Goal: Transaction & Acquisition: Purchase product/service

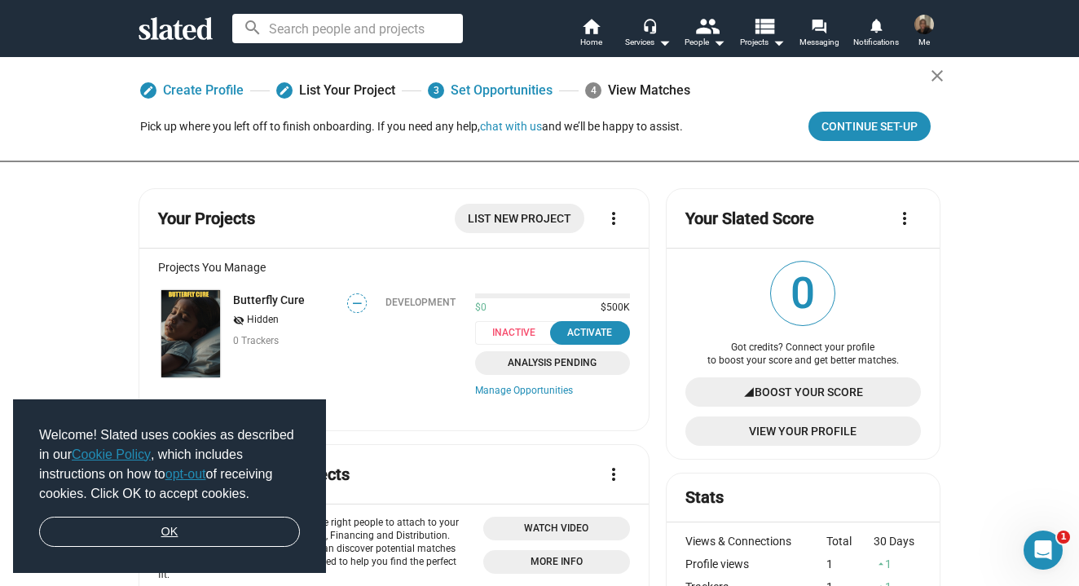
click at [93, 524] on link "OK" at bounding box center [169, 532] width 261 height 31
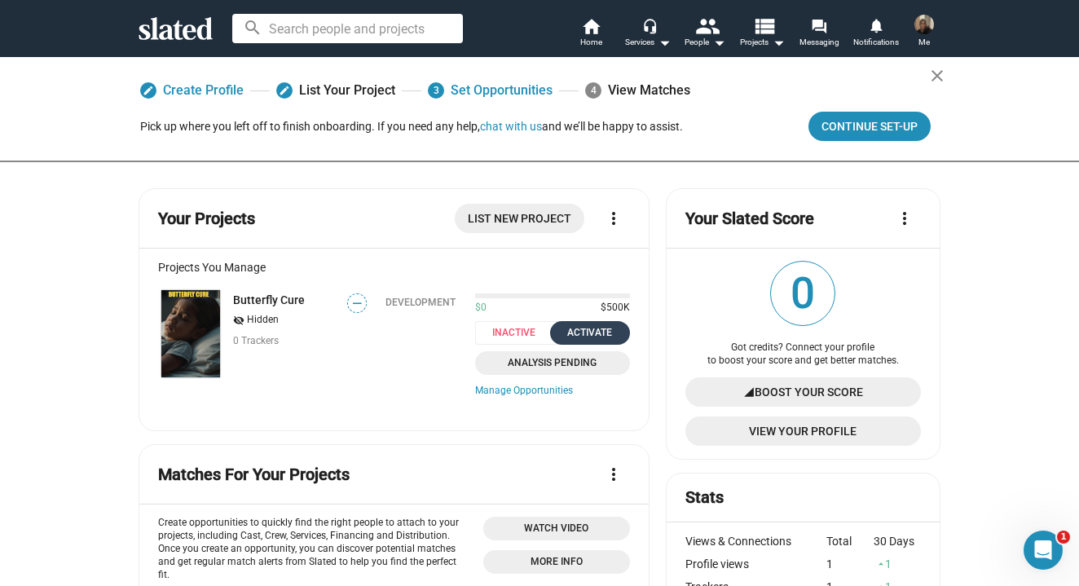
click at [576, 326] on div "Activate" at bounding box center [590, 332] width 60 height 17
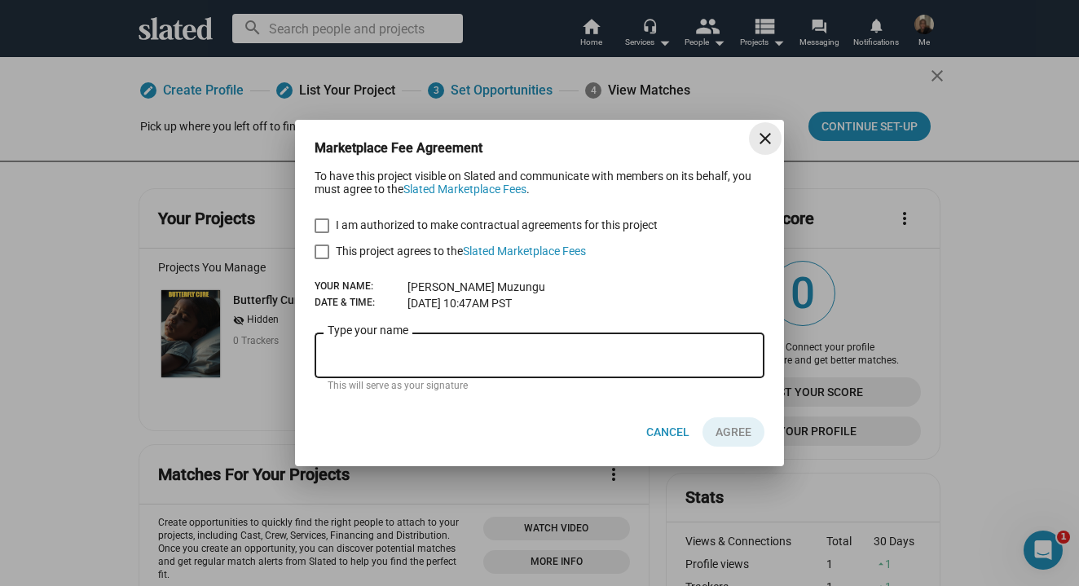
click at [756, 139] on mat-icon "close" at bounding box center [765, 139] width 20 height 20
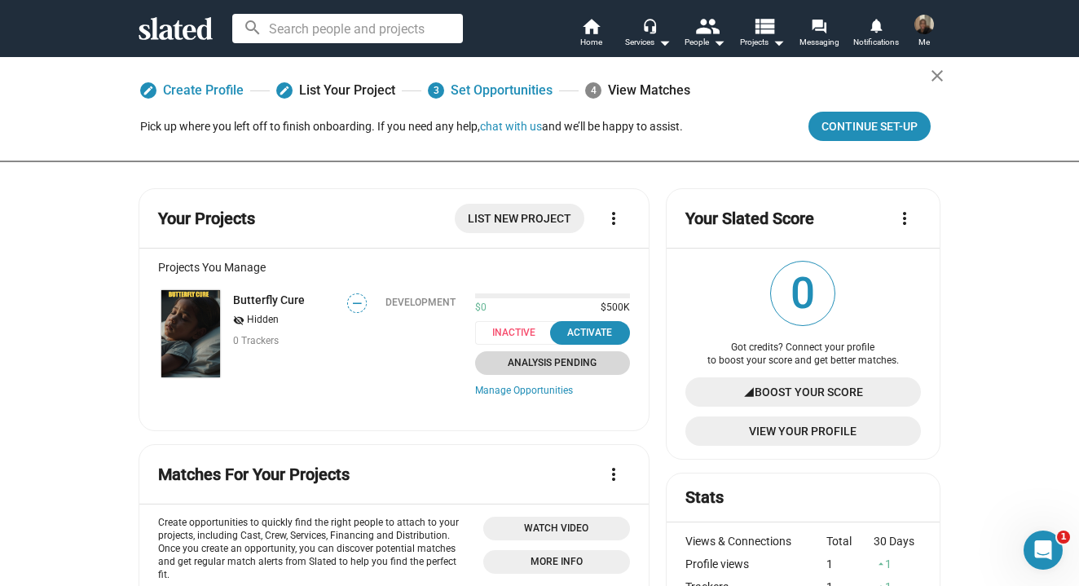
click at [557, 355] on span "Analysis Pending" at bounding box center [552, 362] width 135 height 17
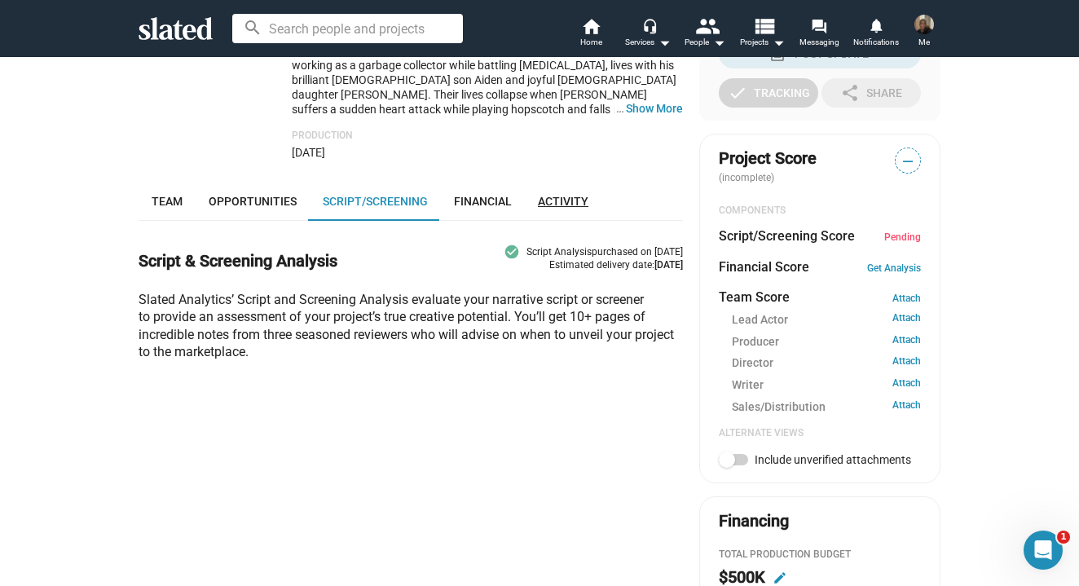
scroll to position [440, 0]
click at [469, 194] on span "Financial" at bounding box center [483, 200] width 58 height 13
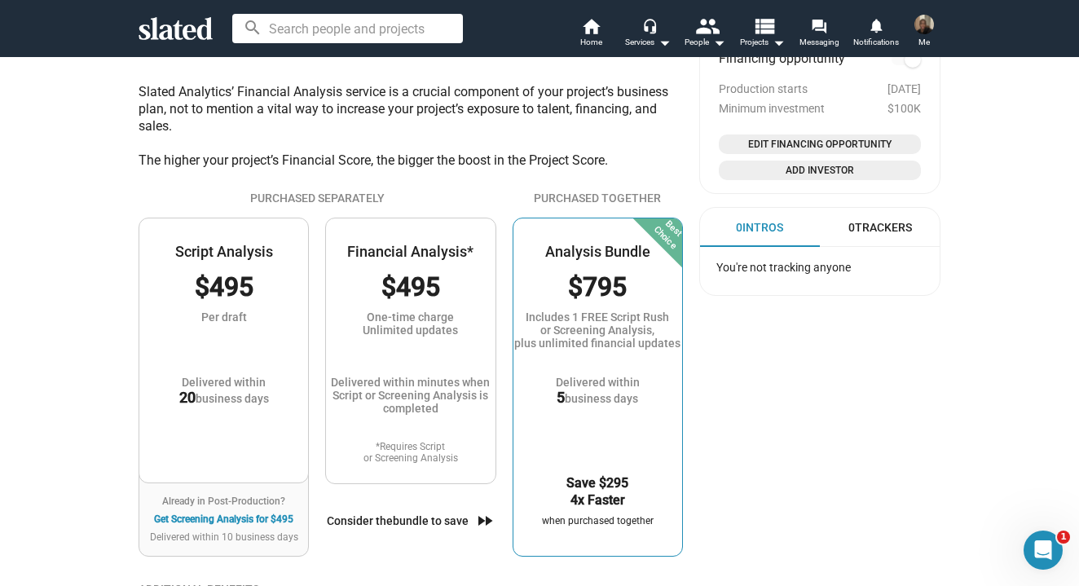
scroll to position [1073, 0]
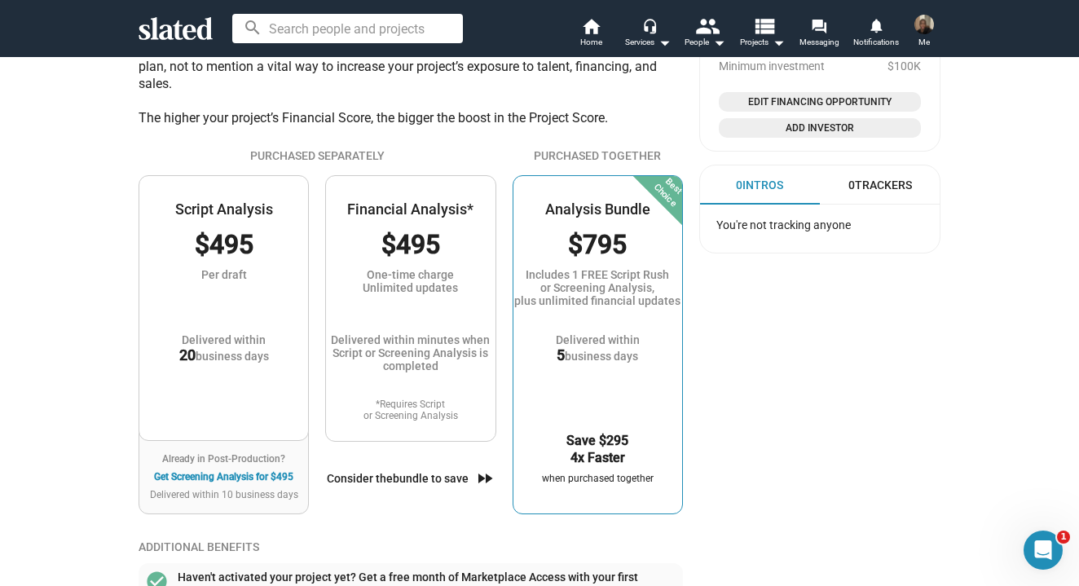
click at [467, 227] on div "$495" at bounding box center [410, 244] width 169 height 35
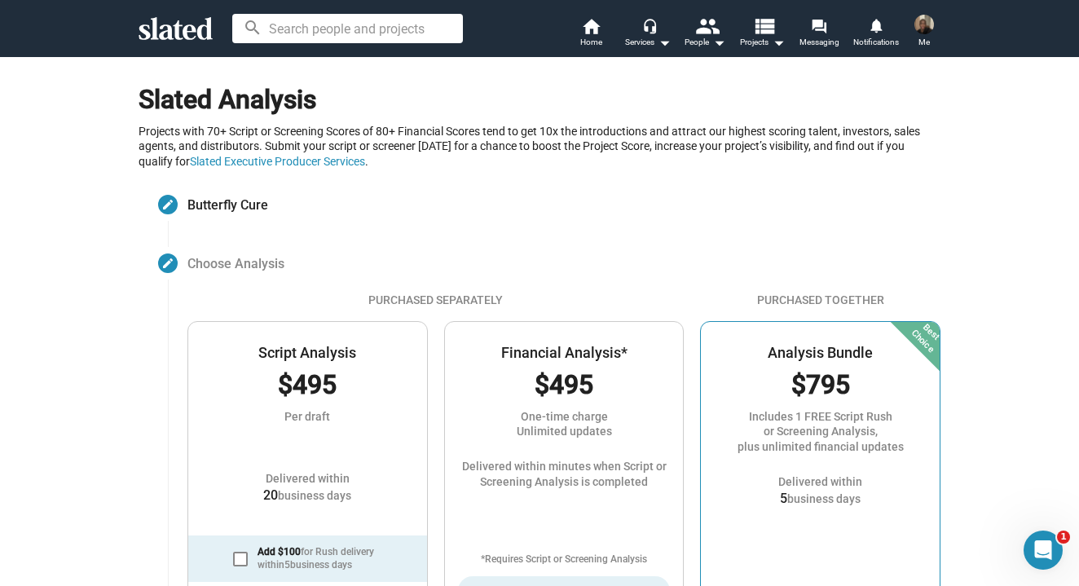
scroll to position [176, 0]
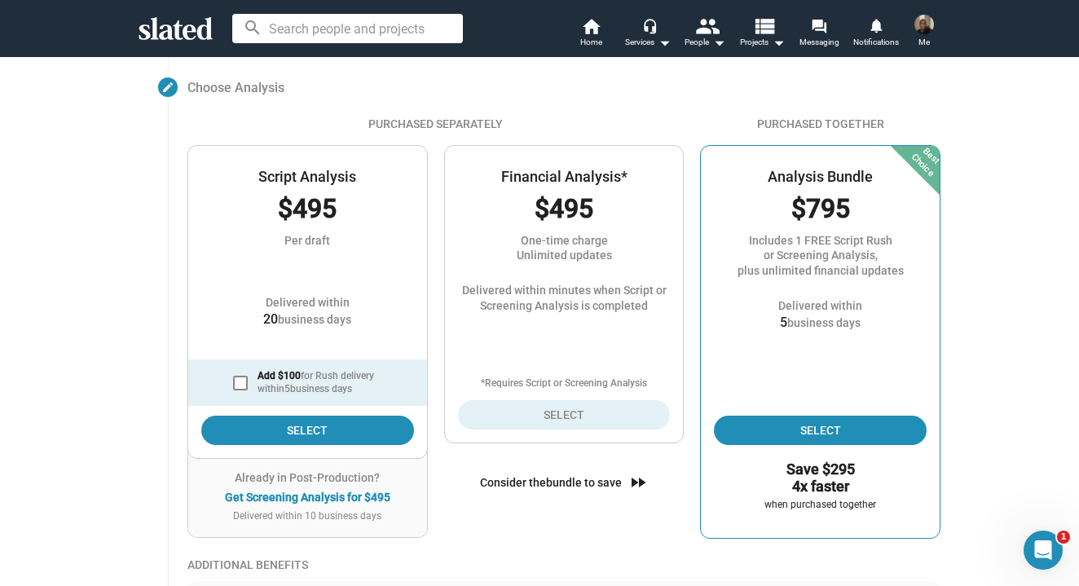
click at [499, 228] on div "Financial Analysis* $495 One-time charge Unlimited updates Delivered within min…" at bounding box center [564, 294] width 239 height 297
click at [539, 412] on span "Select" at bounding box center [564, 414] width 187 height 29
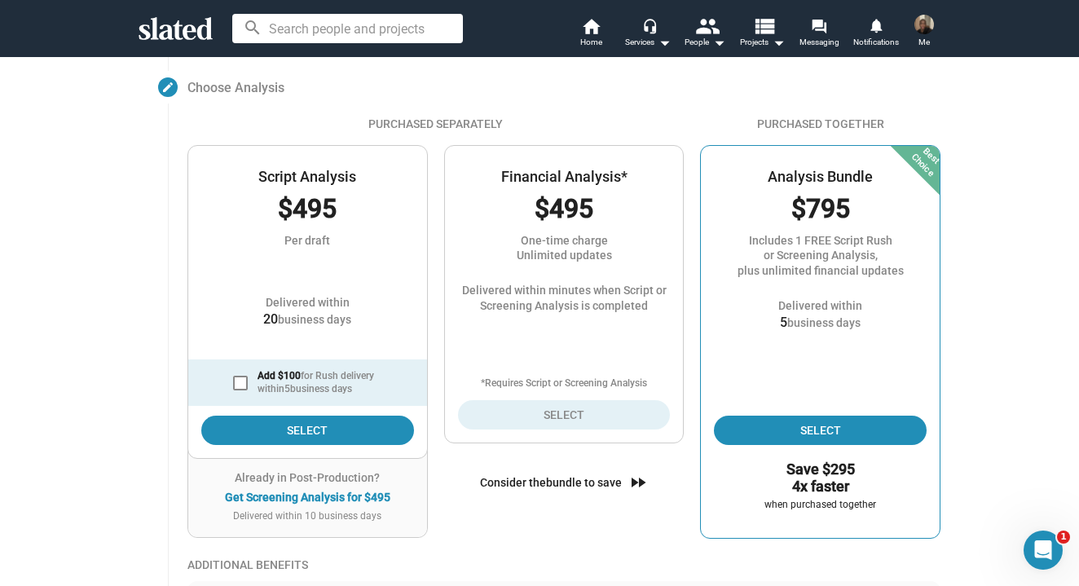
click at [539, 412] on span "Select" at bounding box center [564, 414] width 187 height 29
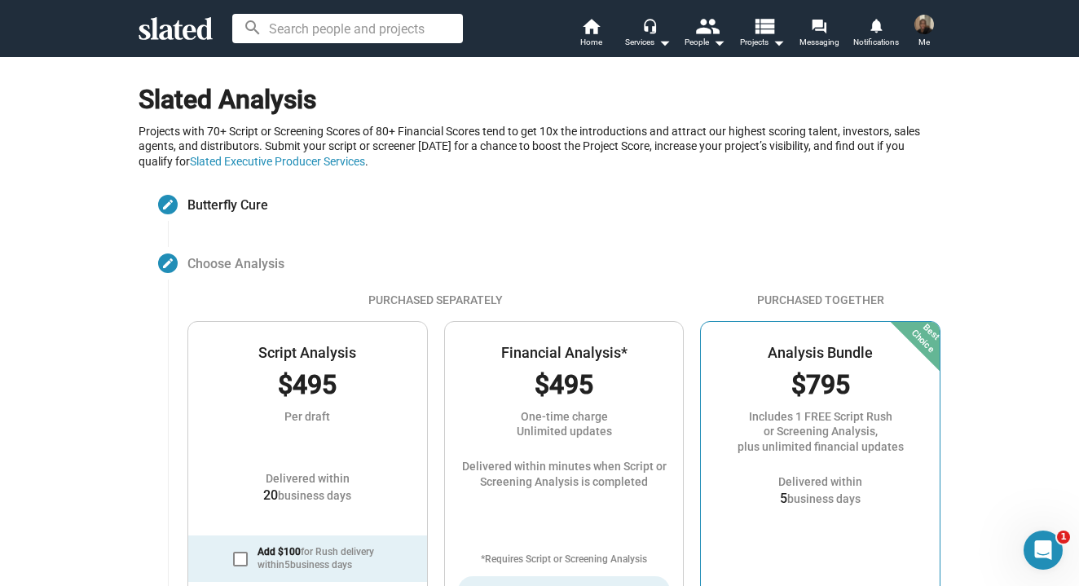
scroll to position [0, 0]
